Goal: Navigation & Orientation: Find specific page/section

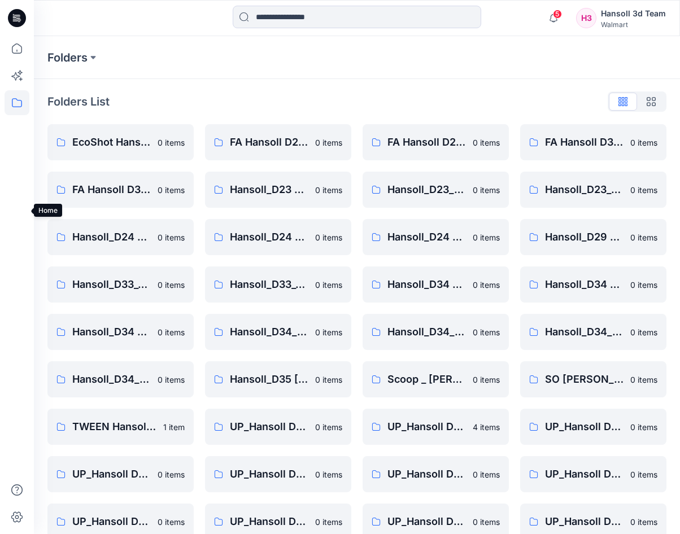
scroll to position [162, 0]
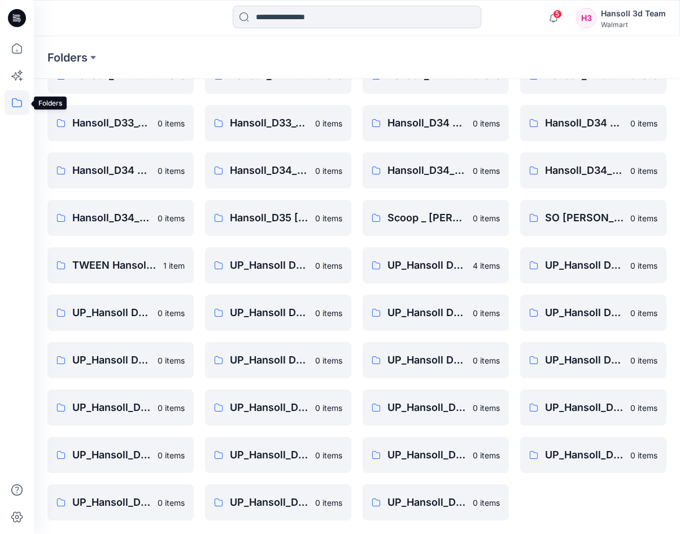
click at [19, 102] on icon at bounding box center [17, 102] width 25 height 25
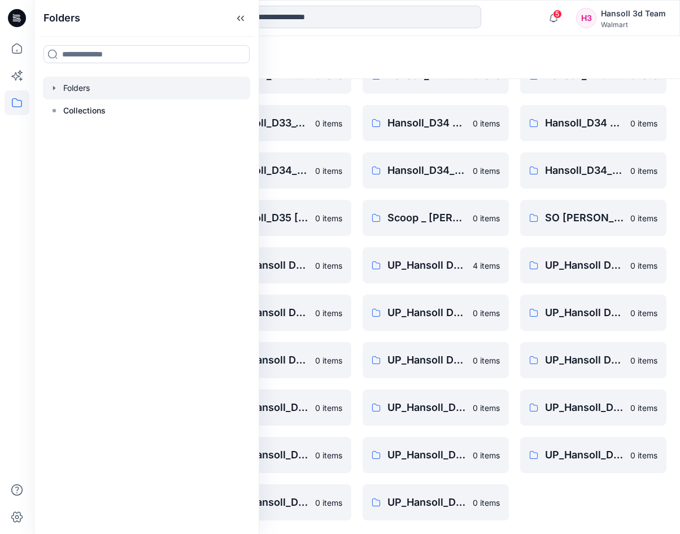
click at [88, 87] on div at bounding box center [146, 88] width 207 height 23
click at [53, 86] on icon "button" at bounding box center [54, 88] width 9 height 9
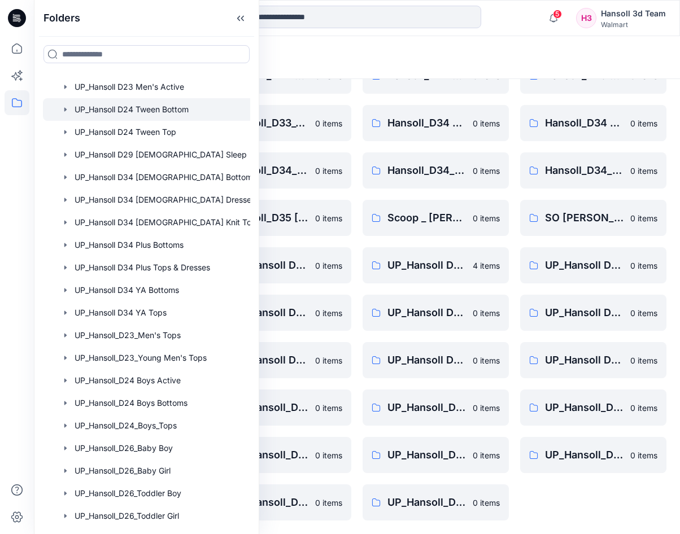
scroll to position [652, 0]
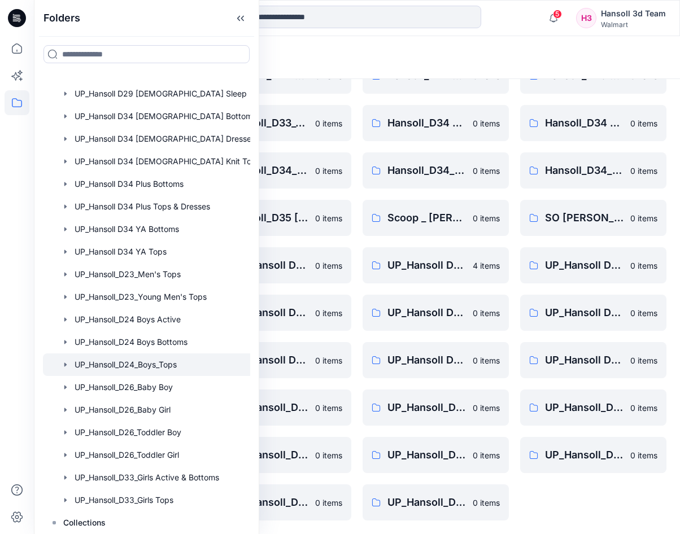
click at [171, 360] on div at bounding box center [161, 365] width 237 height 23
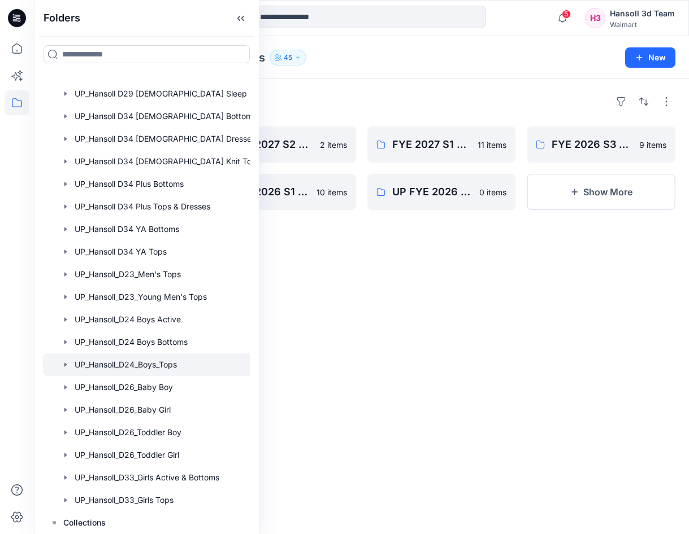
click at [373, 299] on div "Folders FYE 2027 S3 UP Hansoll Boys Tops 12 items FYE 2026 S4 UP Hansoll Boys T…" at bounding box center [361, 306] width 655 height 455
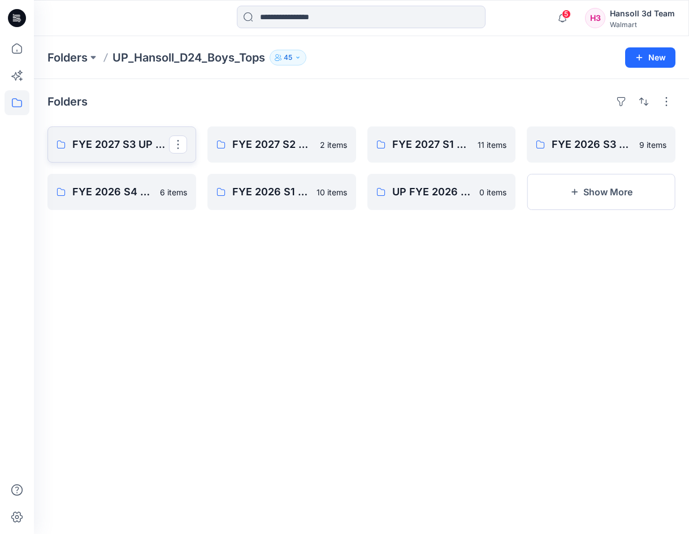
click at [122, 147] on p "FYE 2027 S3 UP Hansoll Boys Tops" at bounding box center [120, 145] width 97 height 16
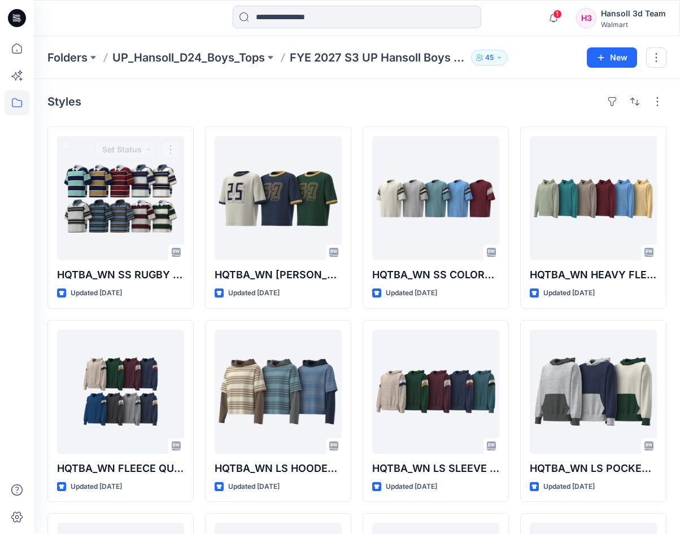
click at [27, 338] on div at bounding box center [17, 285] width 25 height 498
click at [11, 315] on div at bounding box center [17, 285] width 25 height 498
